Goal: Transaction & Acquisition: Obtain resource

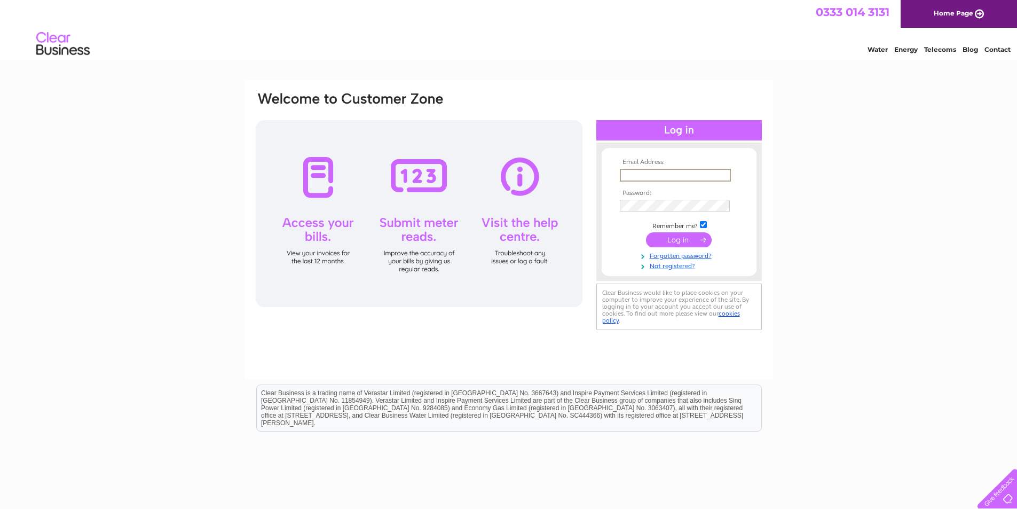
click at [659, 172] on input "text" at bounding box center [675, 175] width 111 height 13
type input "info@mitchellsports.co.uk"
click at [669, 237] on input "submit" at bounding box center [679, 239] width 66 height 15
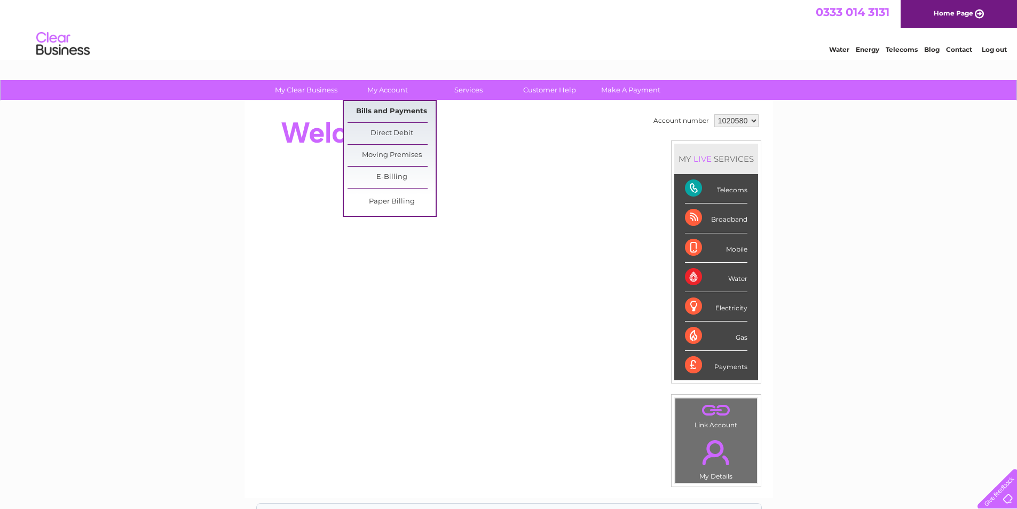
click at [400, 105] on link "Bills and Payments" at bounding box center [391, 111] width 88 height 21
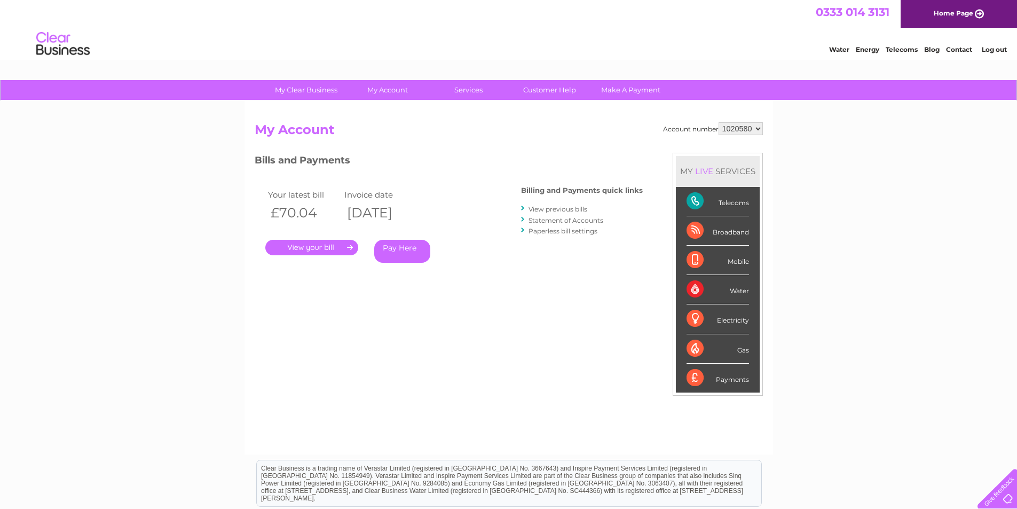
click at [553, 219] on link "Statement of Accounts" at bounding box center [565, 220] width 75 height 8
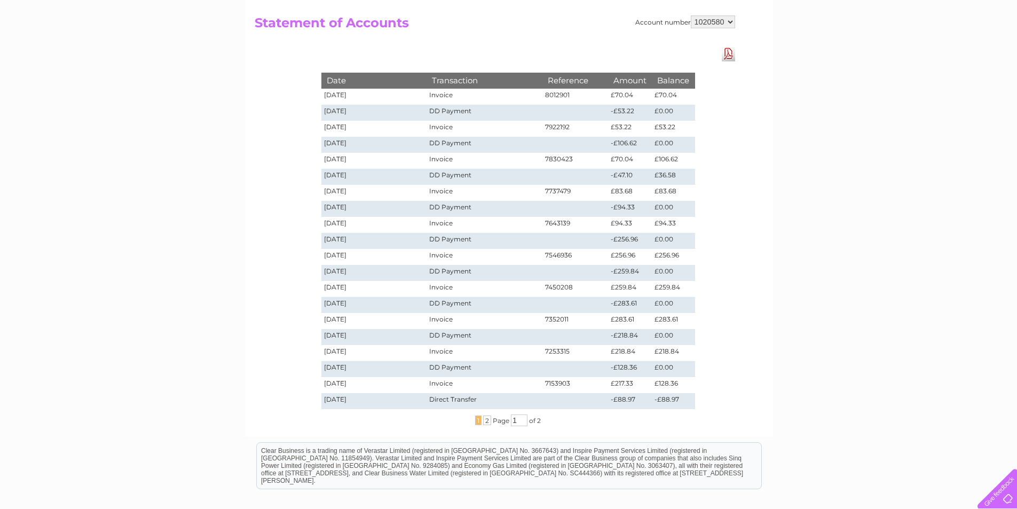
scroll to position [53, 0]
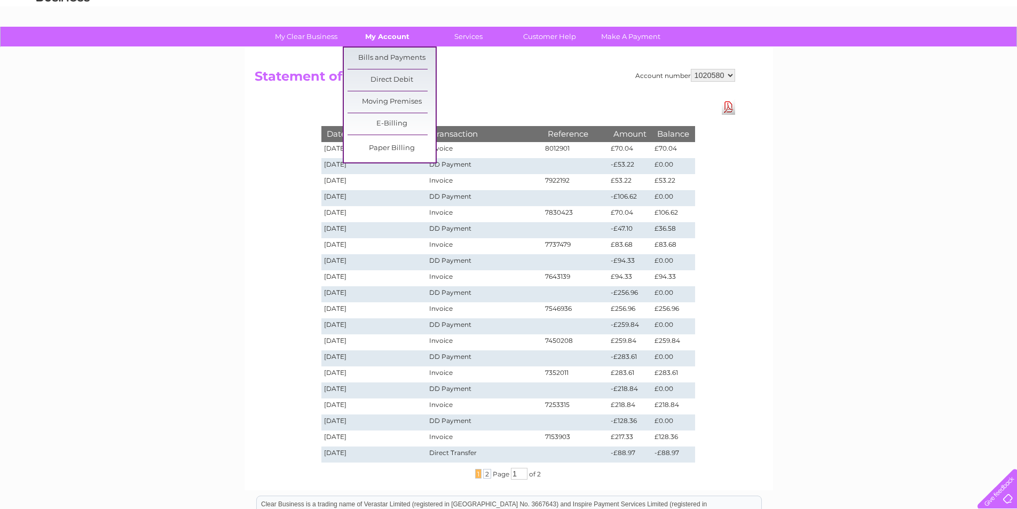
click at [384, 34] on link "My Account" at bounding box center [387, 37] width 88 height 20
click at [389, 58] on link "Bills and Payments" at bounding box center [391, 58] width 88 height 21
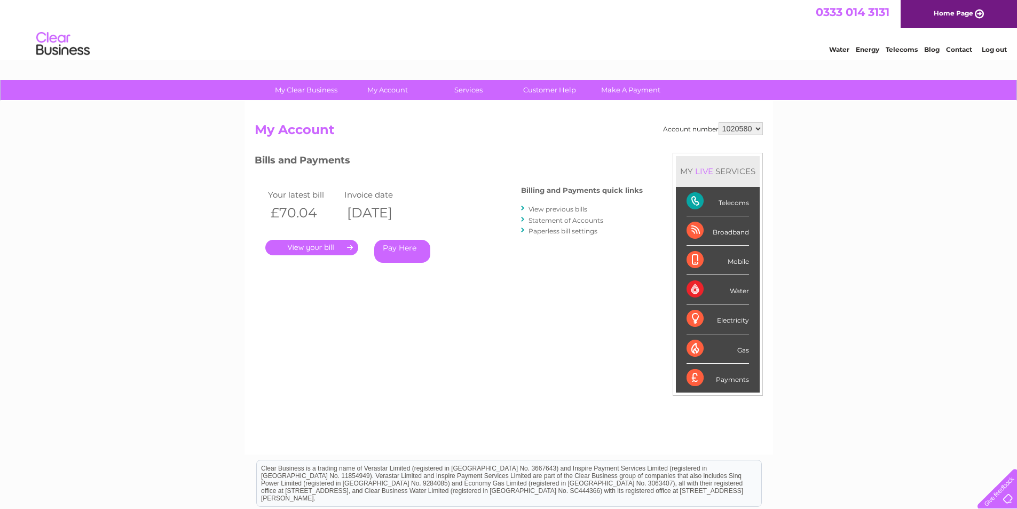
click at [334, 246] on link "." at bounding box center [311, 247] width 93 height 15
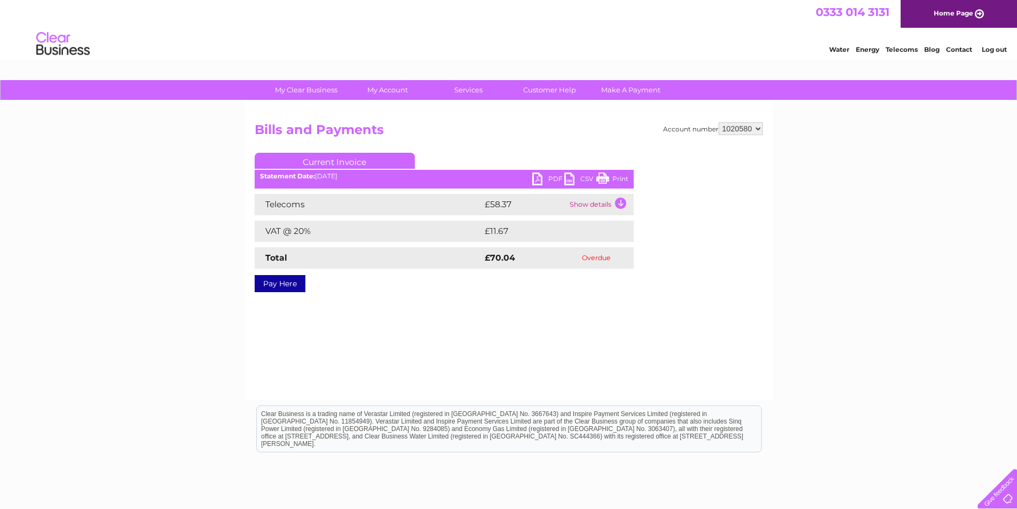
click at [540, 178] on link "PDF" at bounding box center [548, 179] width 32 height 15
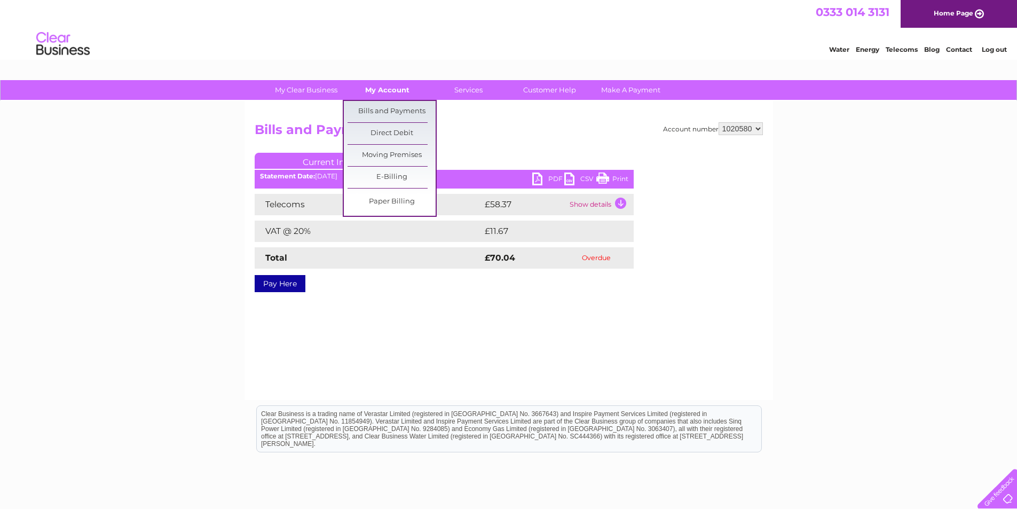
click at [384, 89] on link "My Account" at bounding box center [387, 90] width 88 height 20
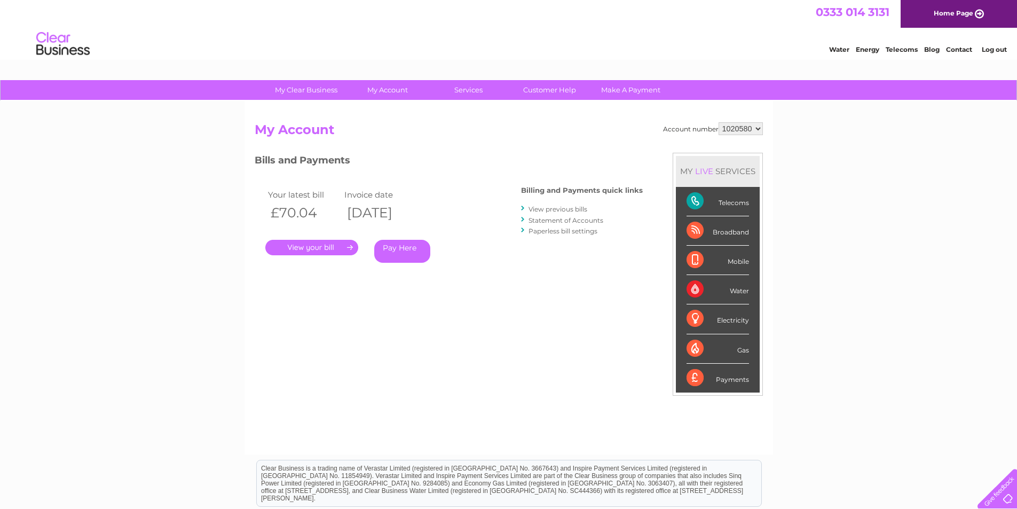
click at [551, 216] on link "Statement of Accounts" at bounding box center [565, 220] width 75 height 8
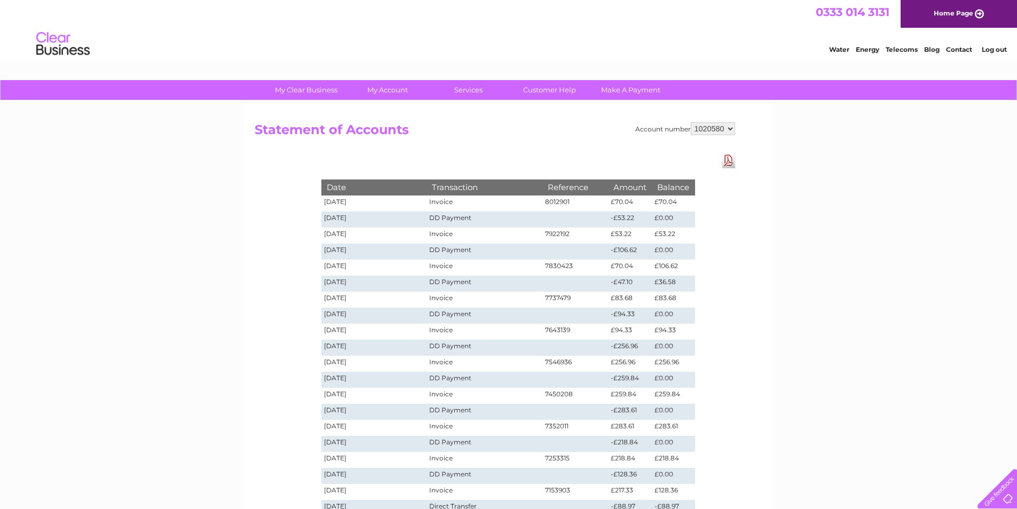
click at [988, 48] on link "Log out" at bounding box center [994, 49] width 25 height 8
